Goal: Transaction & Acquisition: Book appointment/travel/reservation

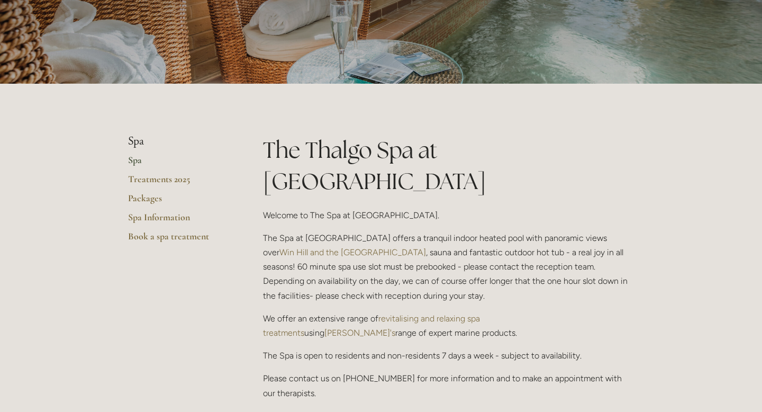
scroll to position [24, 0]
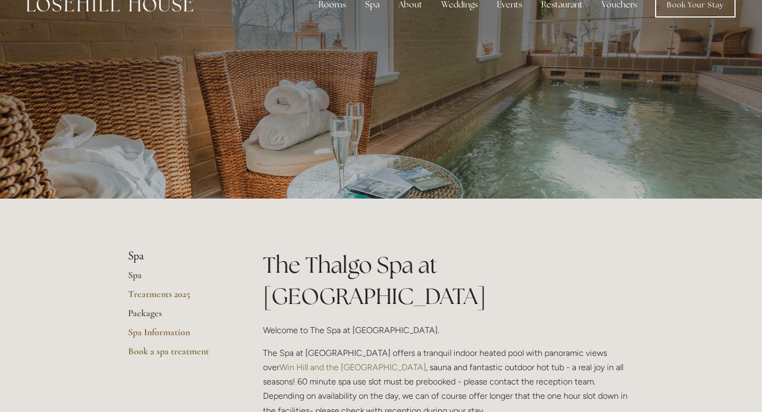
click at [144, 316] on link "Packages" at bounding box center [178, 316] width 101 height 19
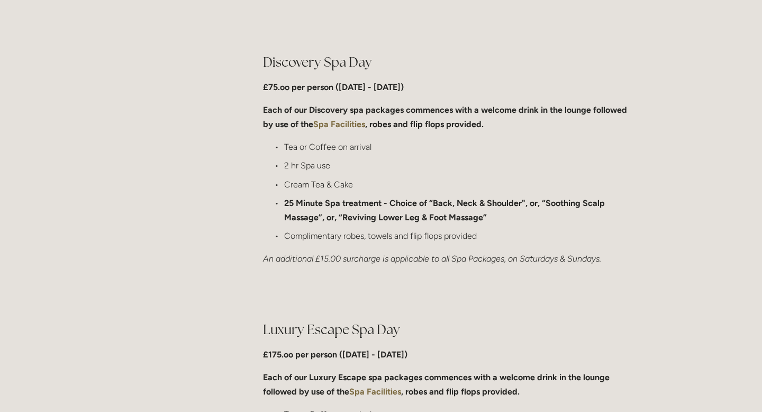
scroll to position [778, 0]
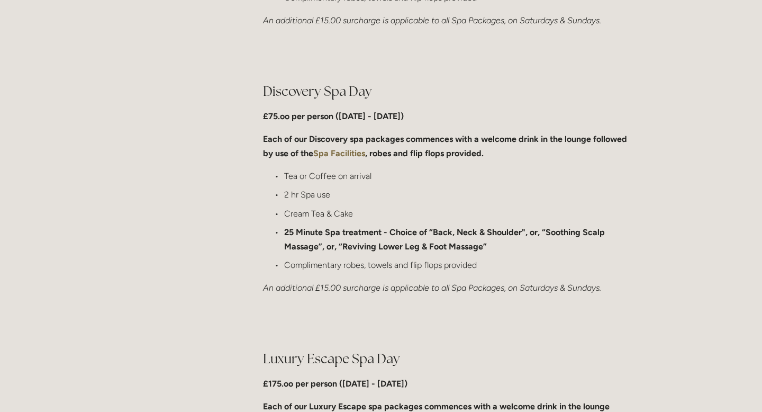
click at [344, 151] on strong "Spa Facilities" at bounding box center [339, 153] width 52 height 10
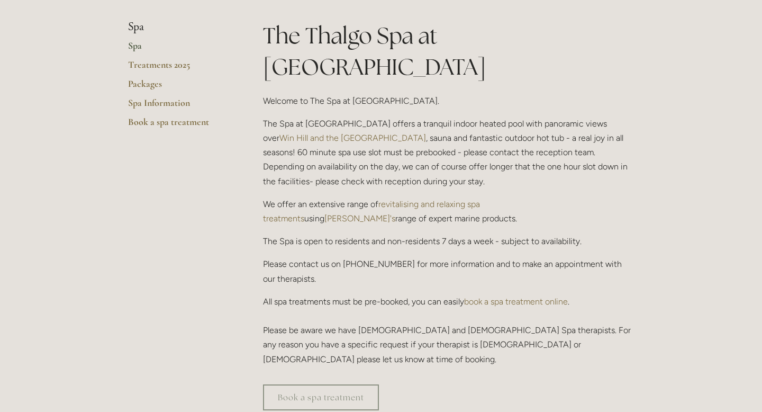
scroll to position [255, 0]
